Goal: Find specific page/section: Find specific page/section

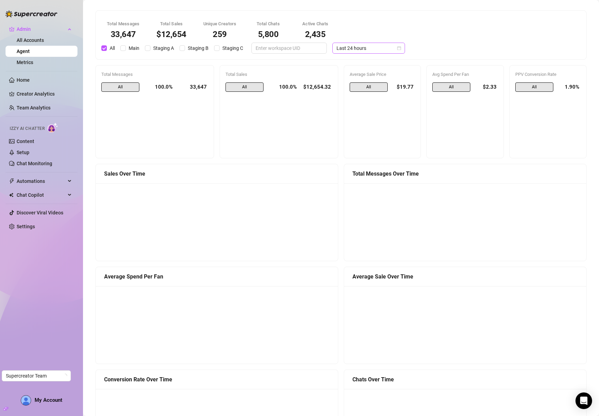
click at [352, 47] on span "Last 24 hours" at bounding box center [369, 48] width 64 height 10
click at [351, 84] on div "Last 30 days" at bounding box center [364, 84] width 62 height 8
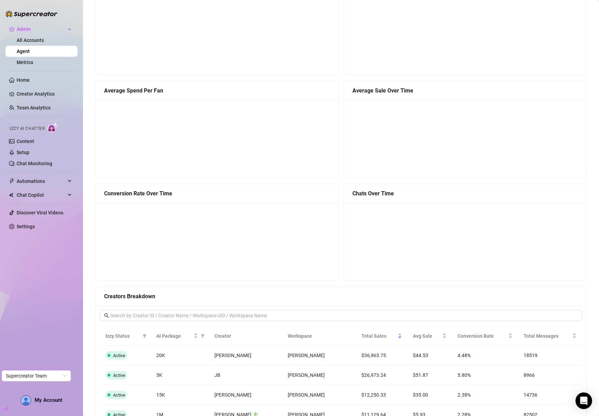
scroll to position [185, 0]
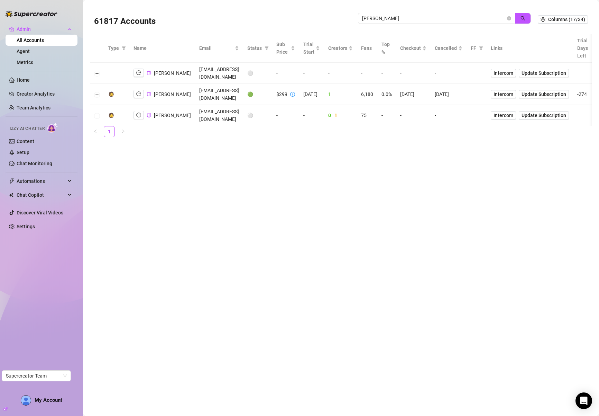
click at [463, 16] on input "jaylie" at bounding box center [434, 19] width 144 height 8
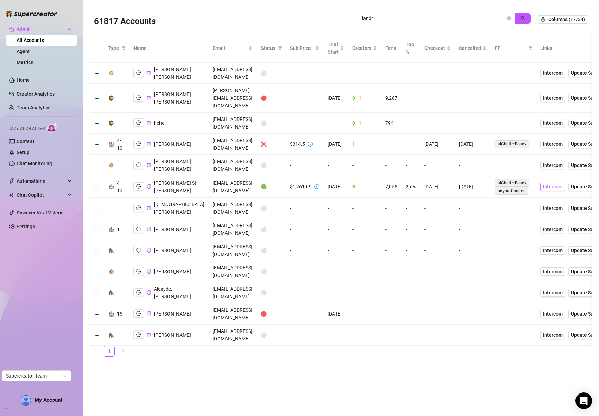
click at [563, 189] on span "Intercom" at bounding box center [553, 187] width 20 height 8
click at [461, 20] on input "landr" at bounding box center [434, 19] width 144 height 8
type input "heiss"
